Goal: Task Accomplishment & Management: Manage account settings

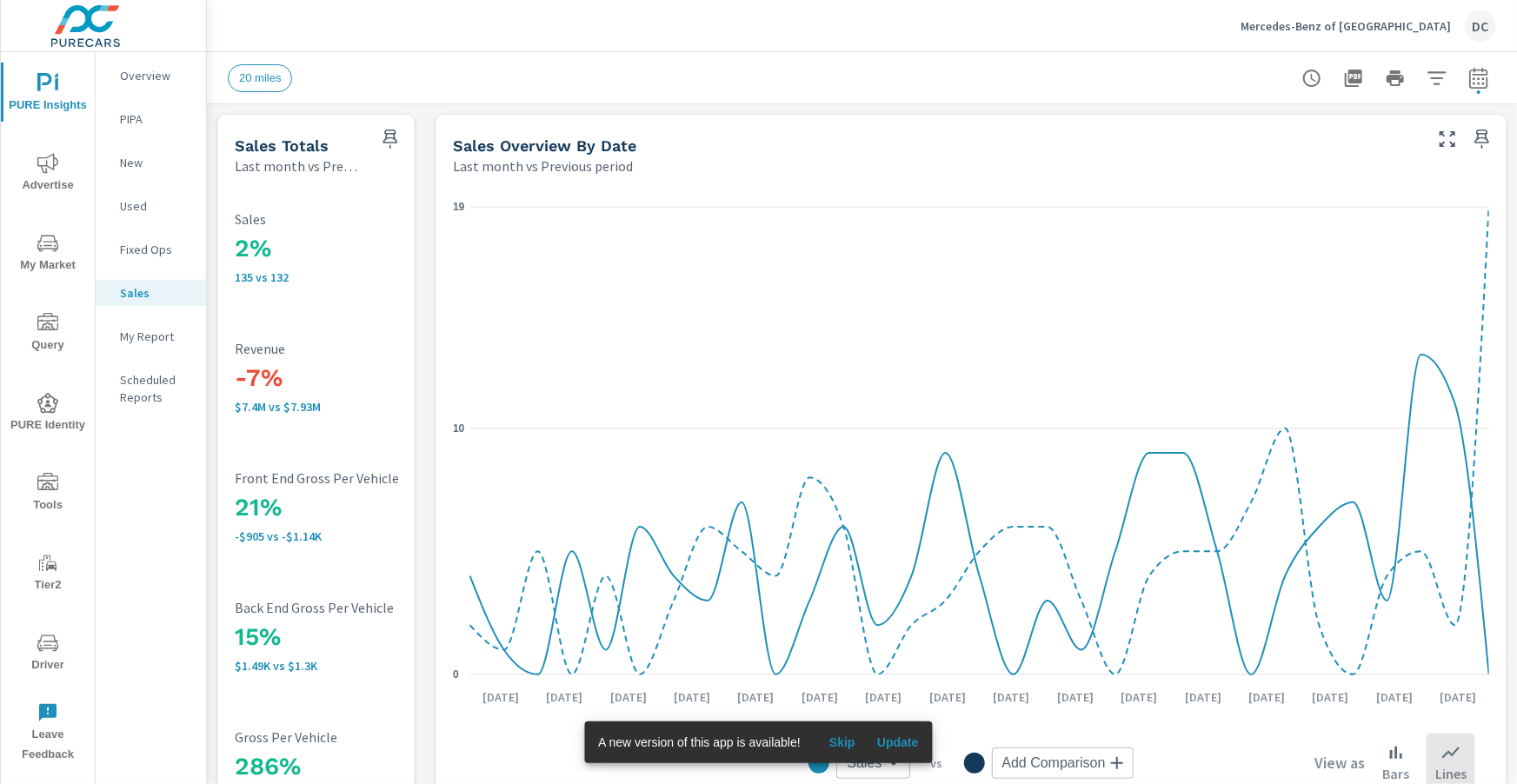
click at [1333, 27] on p "Mercedes-Benz of Lancaster" at bounding box center [1346, 26] width 210 height 16
click at [1333, 27] on body "PURE Insights Advertise My Market Query PURE Identity Tools Tier2 Driver Leave …" at bounding box center [758, 392] width 1517 height 784
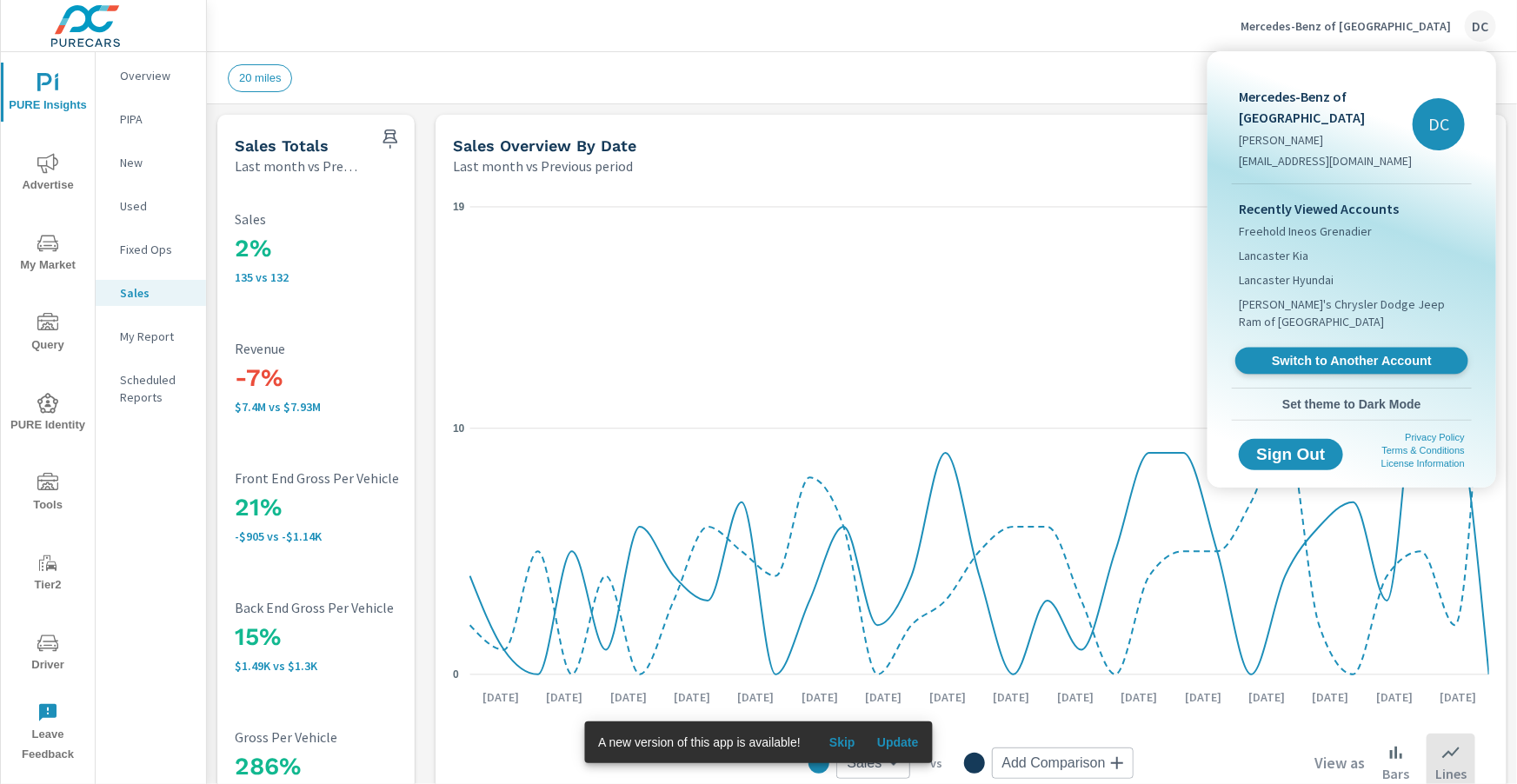
click at [1323, 353] on span "Switch to Another Account" at bounding box center [1351, 360] width 213 height 16
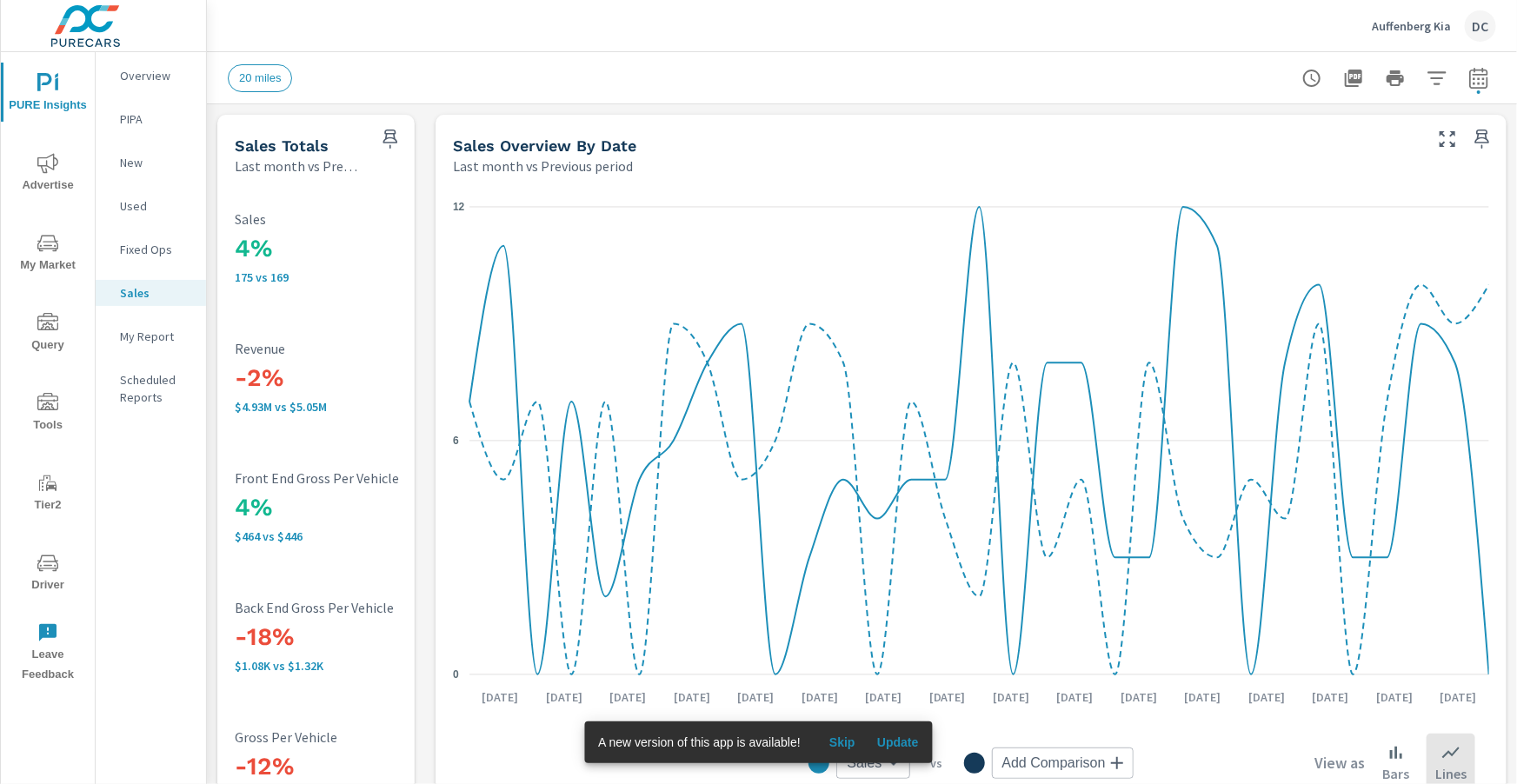
click at [53, 573] on span "Driver" at bounding box center [47, 574] width 83 height 43
